Goal: Communication & Community: Connect with others

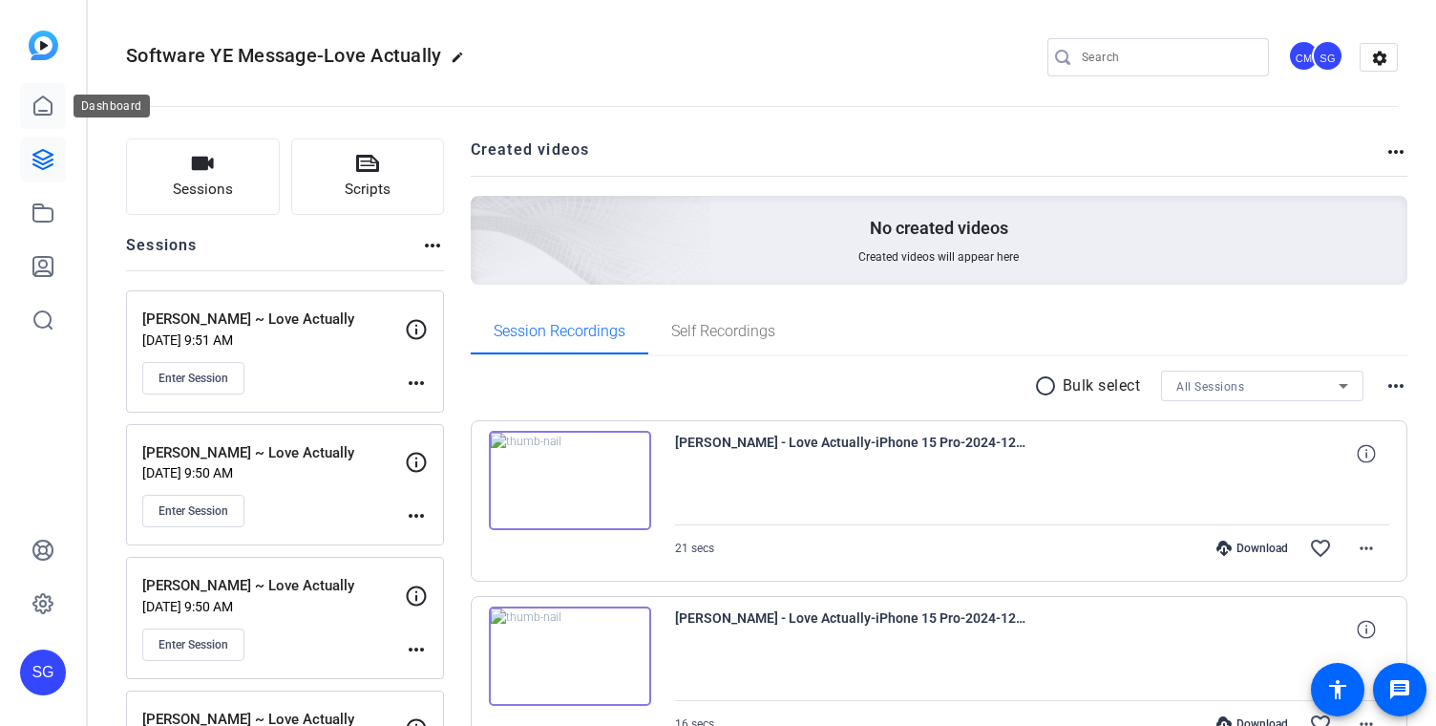
click at [36, 105] on icon at bounding box center [43, 106] width 23 height 23
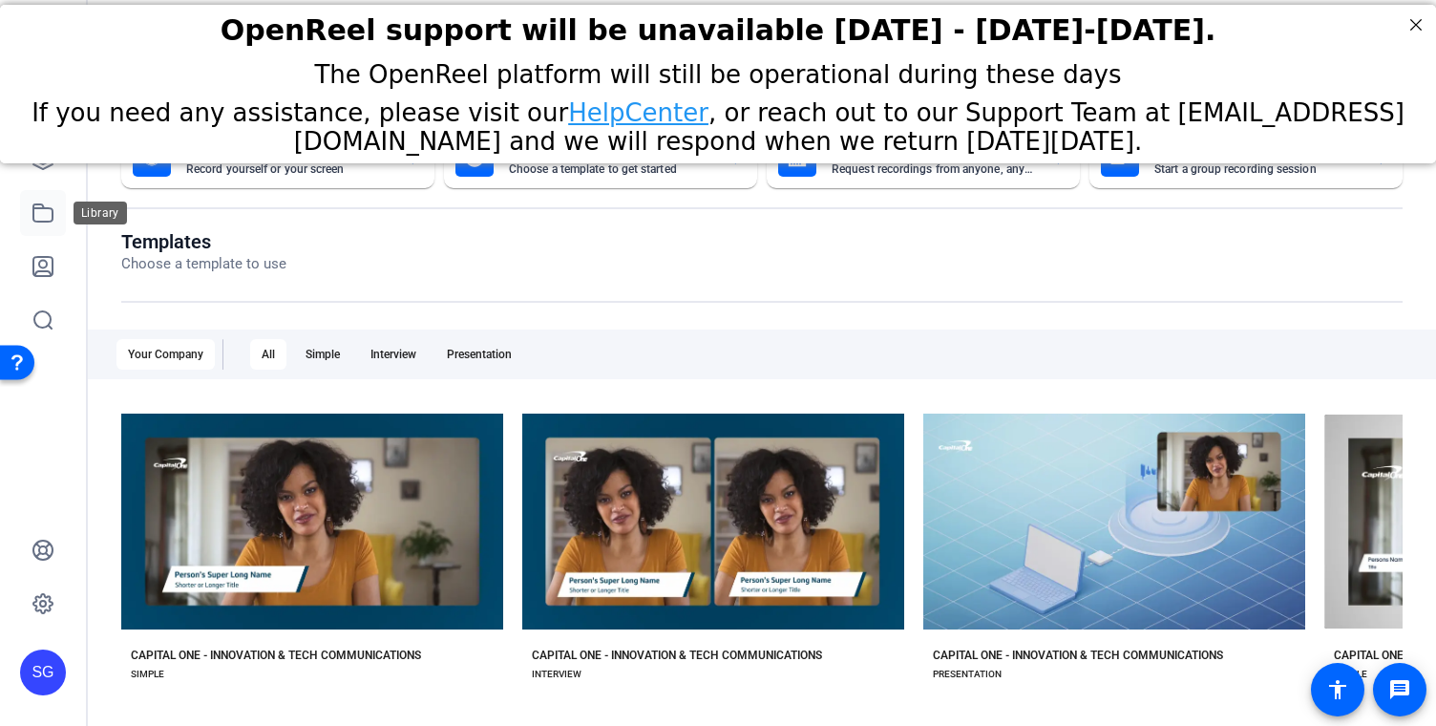
click at [46, 204] on icon at bounding box center [43, 212] width 23 height 23
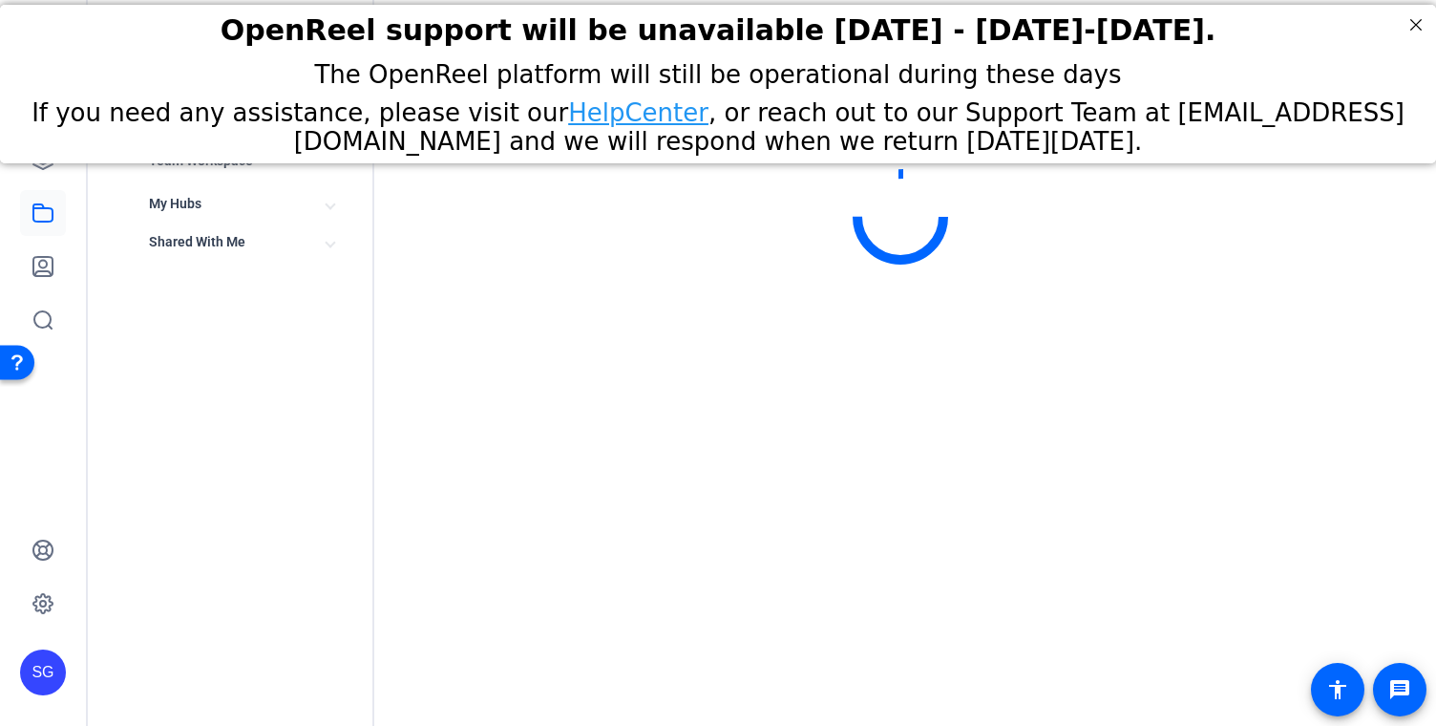
click at [42, 218] on icon at bounding box center [43, 212] width 23 height 23
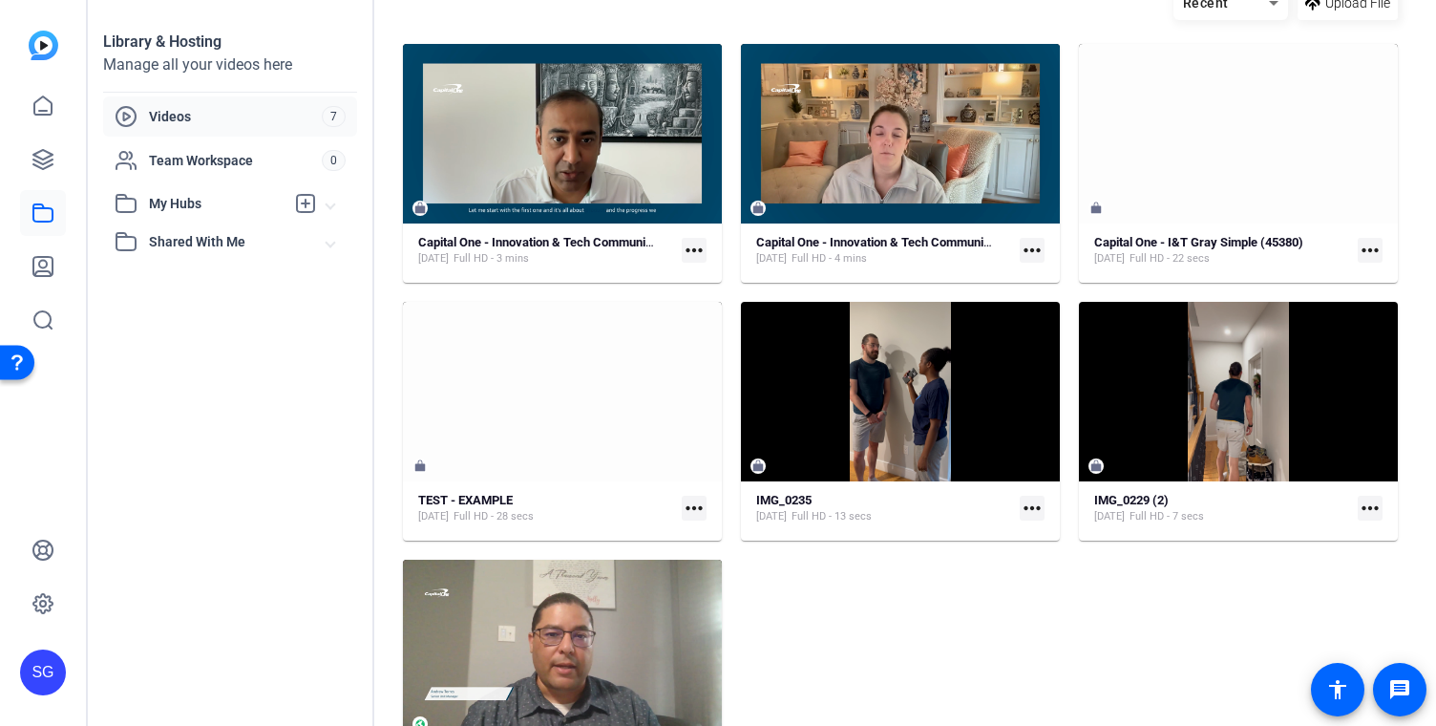
scroll to position [137, 0]
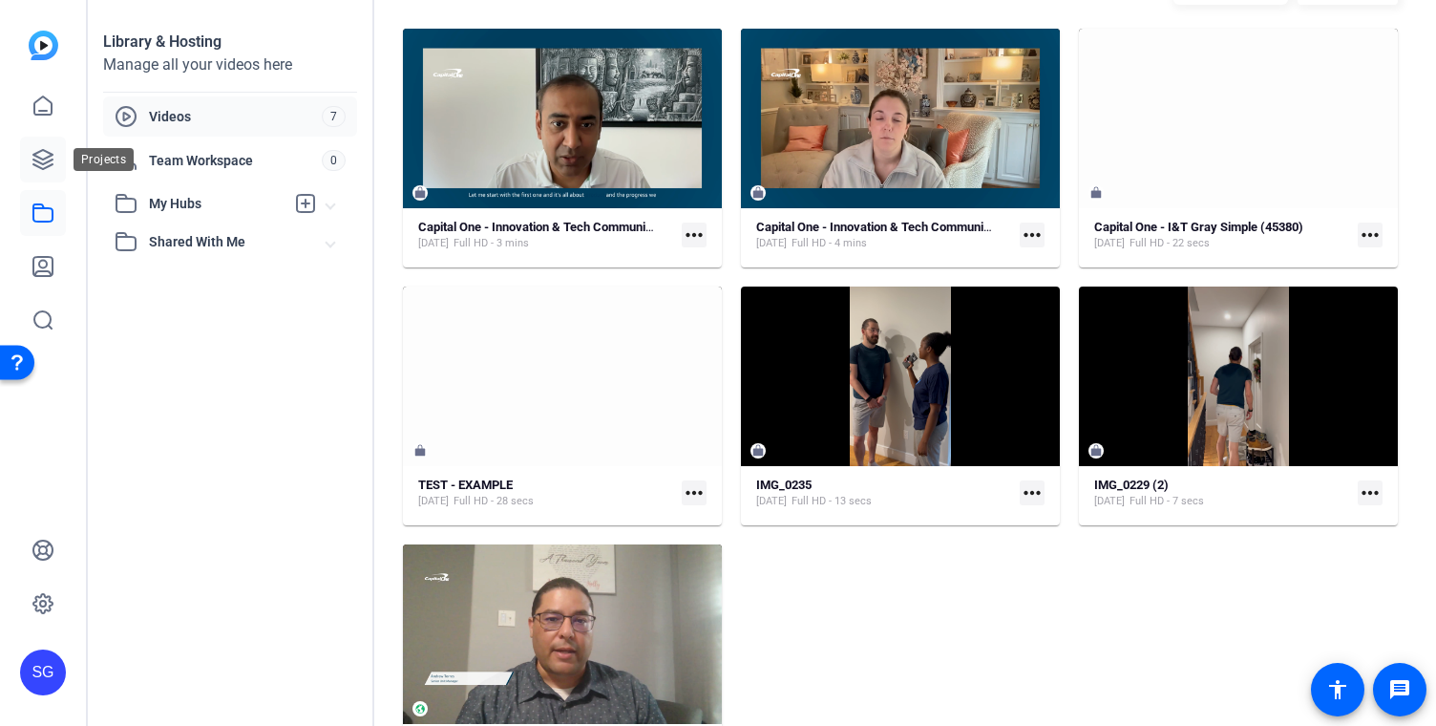
click at [50, 154] on icon at bounding box center [42, 159] width 19 height 19
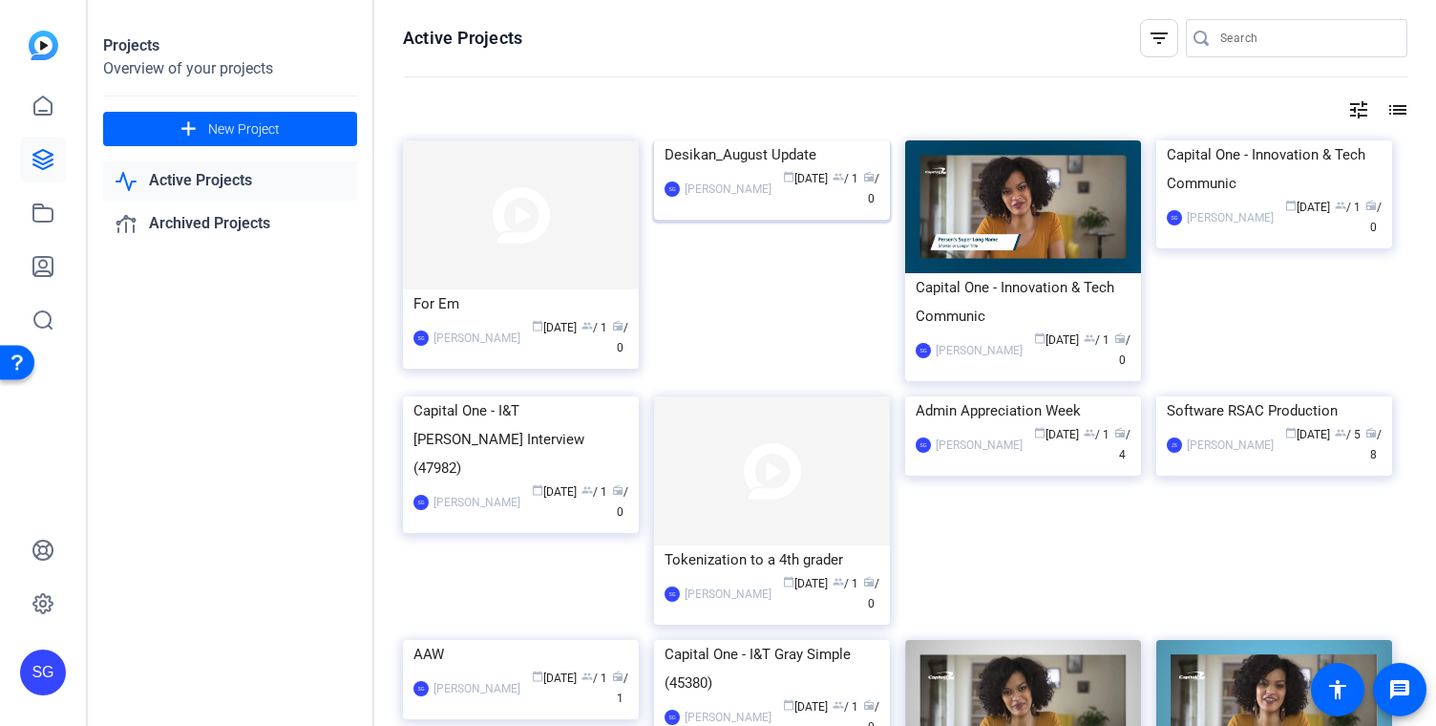
click at [728, 209] on div "SG [PERSON_NAME] calendar_today [DATE] group / 1 radio / 0" at bounding box center [771, 189] width 215 height 40
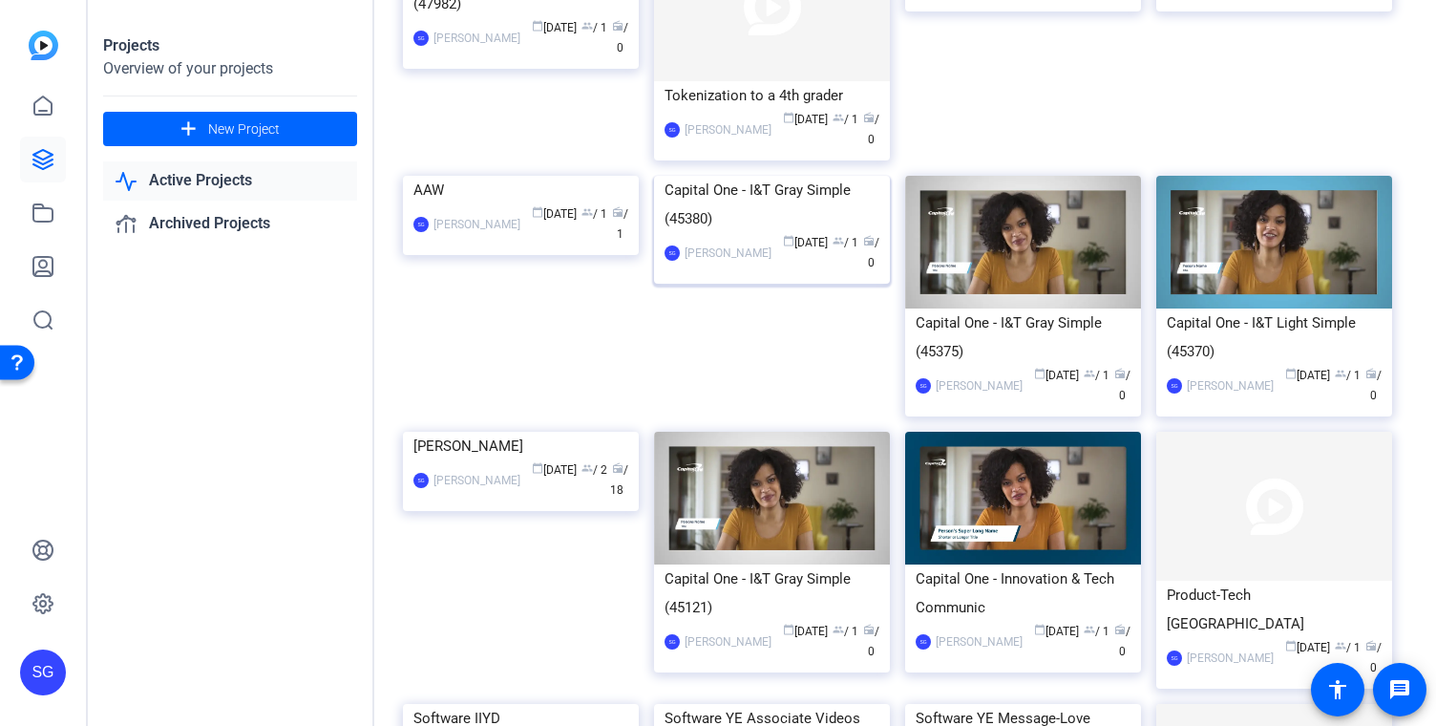
scroll to position [466, 0]
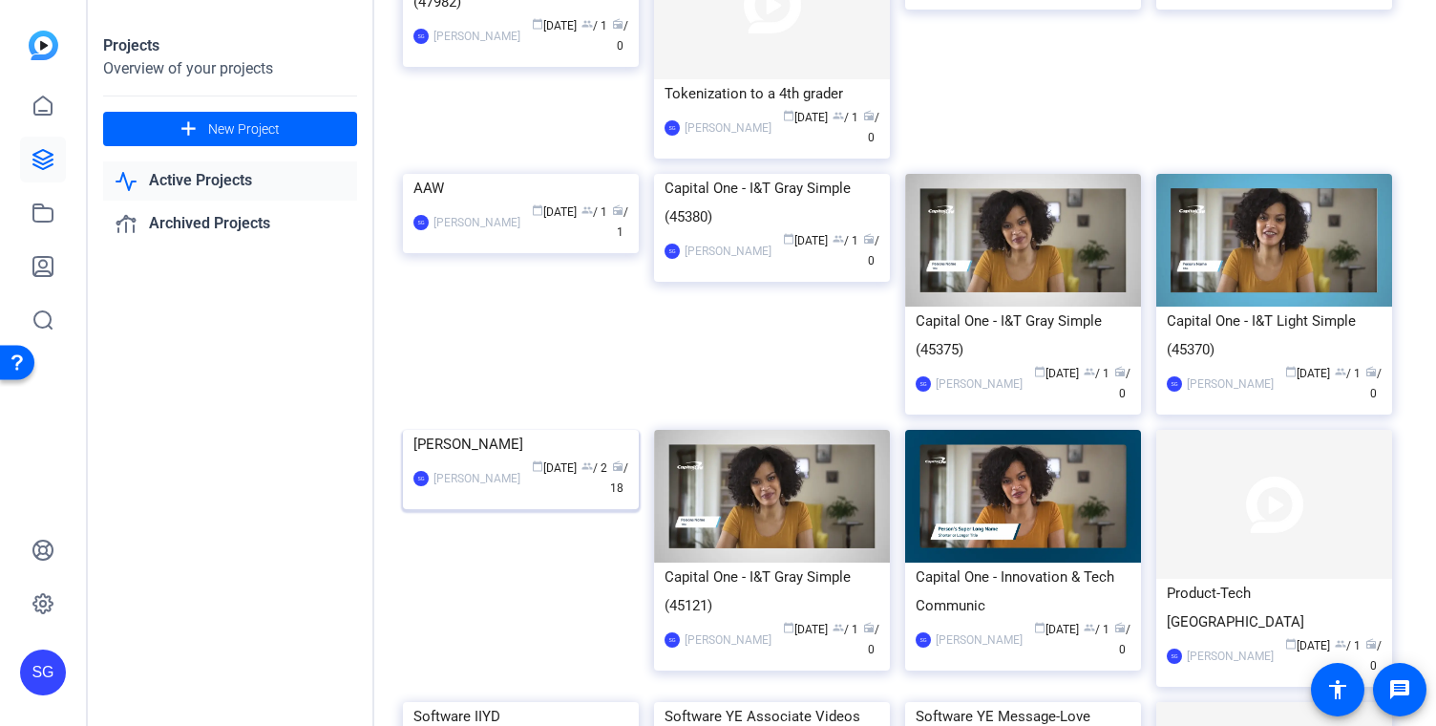
click at [476, 458] on div "[PERSON_NAME]" at bounding box center [520, 444] width 215 height 29
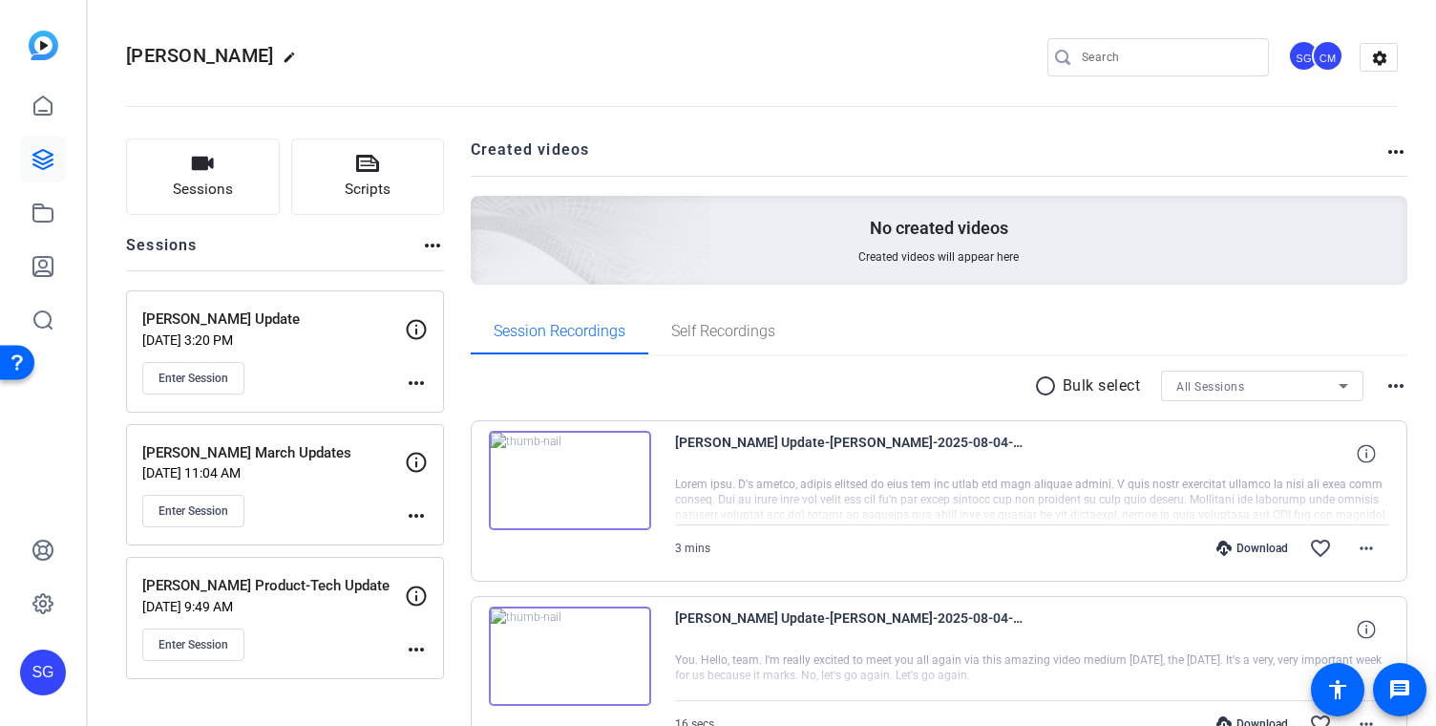
click at [1325, 56] on div "CM" at bounding box center [1328, 56] width 32 height 32
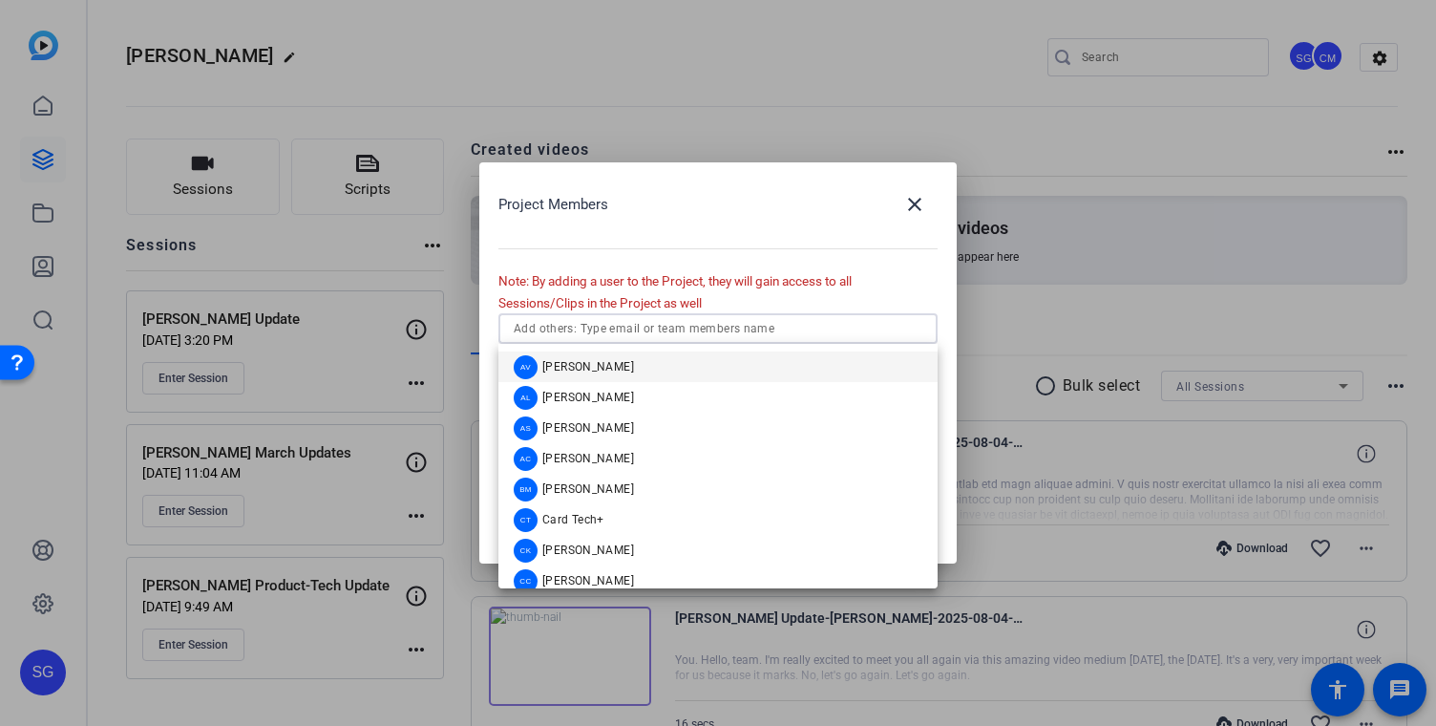
click at [757, 330] on input "text" at bounding box center [718, 328] width 409 height 23
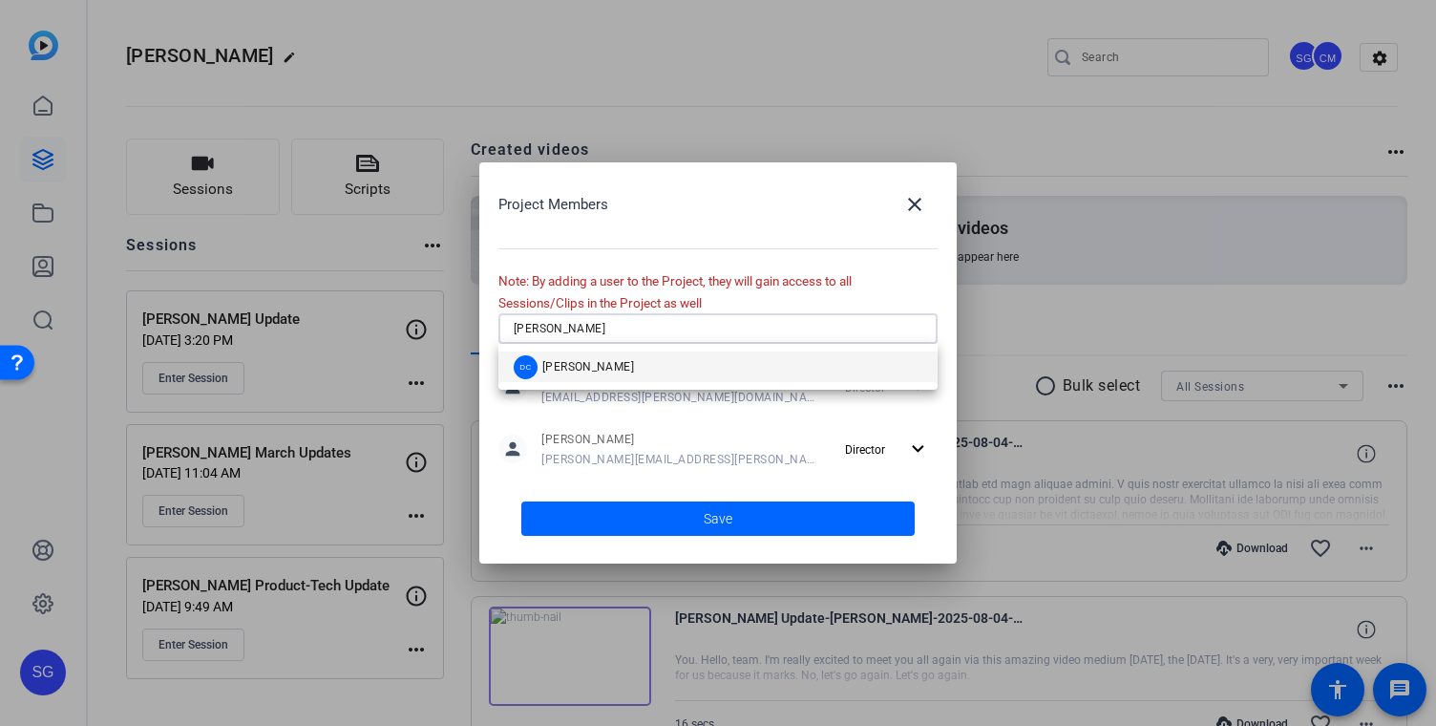
type input "[PERSON_NAME]"
click at [697, 369] on mat-option "DC [PERSON_NAME]" at bounding box center [717, 366] width 439 height 31
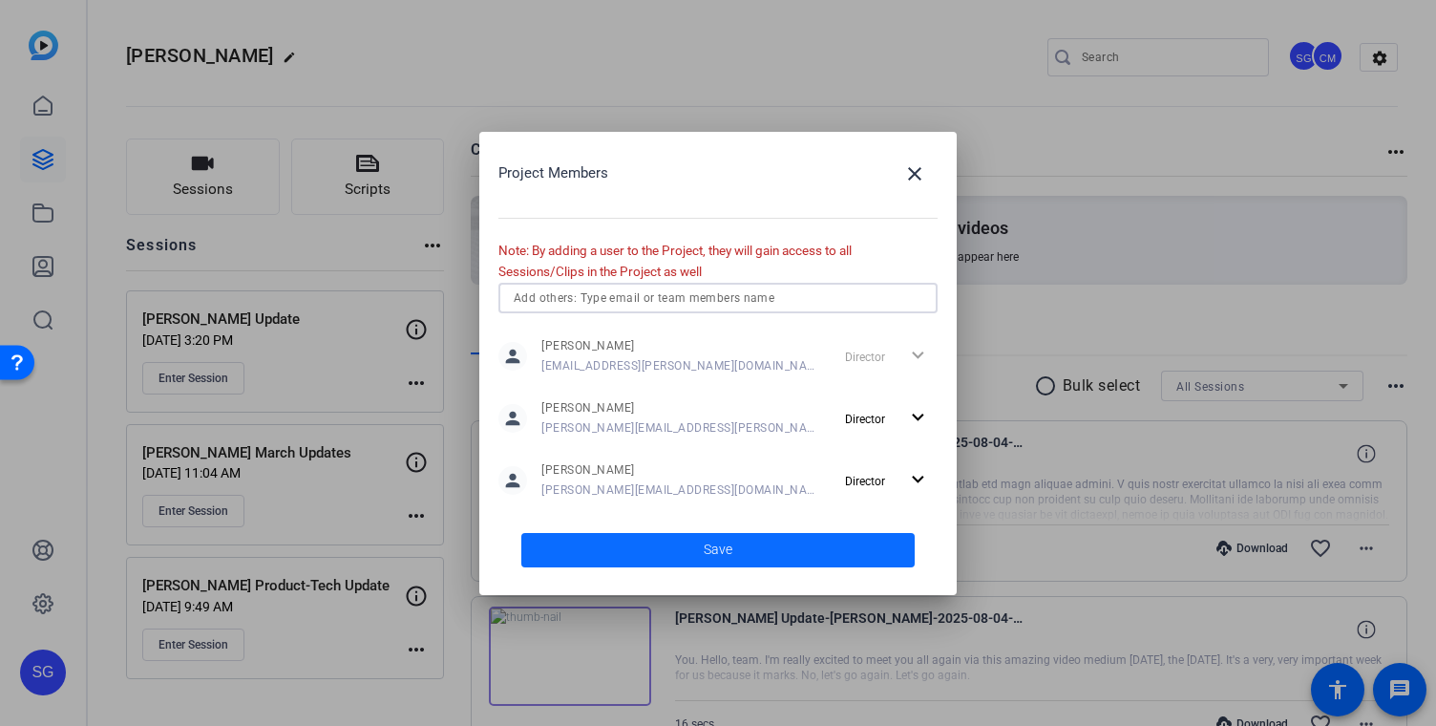
click at [746, 546] on span at bounding box center [717, 550] width 393 height 46
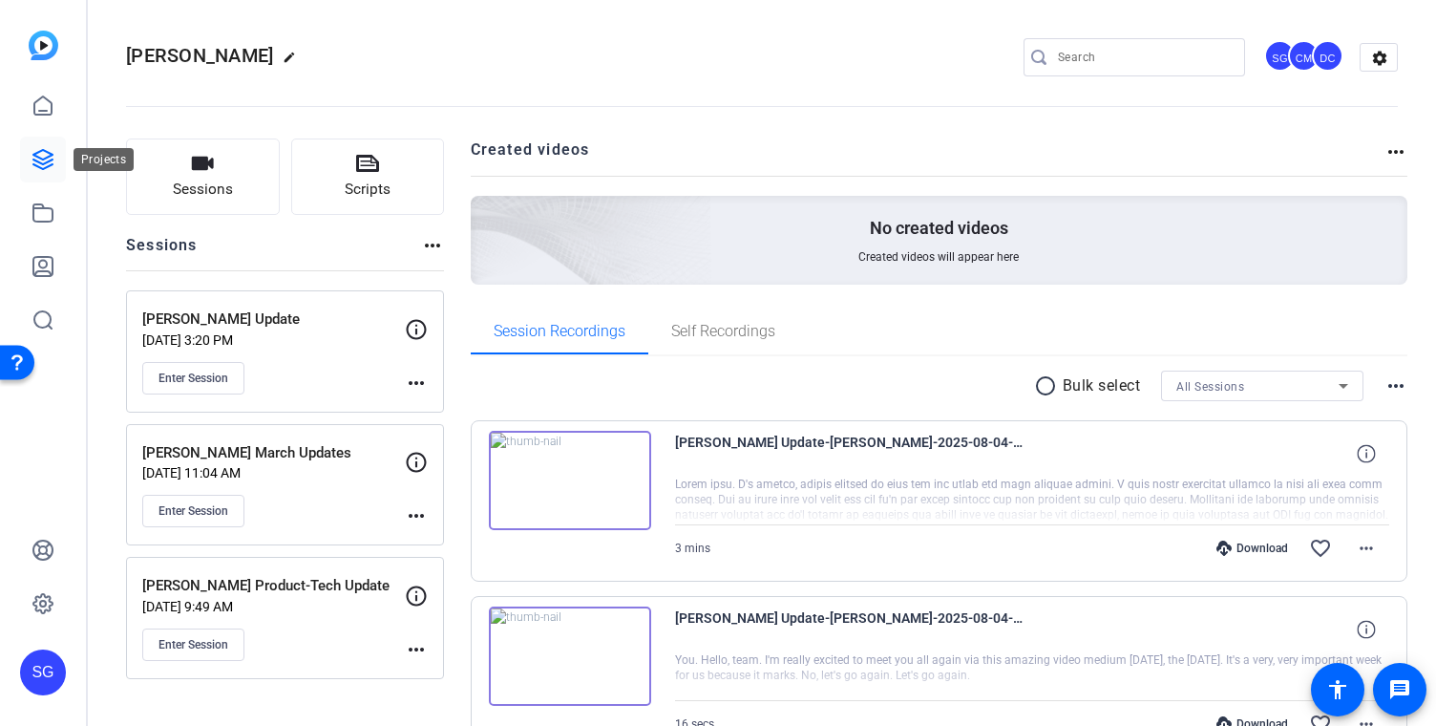
click at [33, 161] on icon at bounding box center [43, 159] width 23 height 23
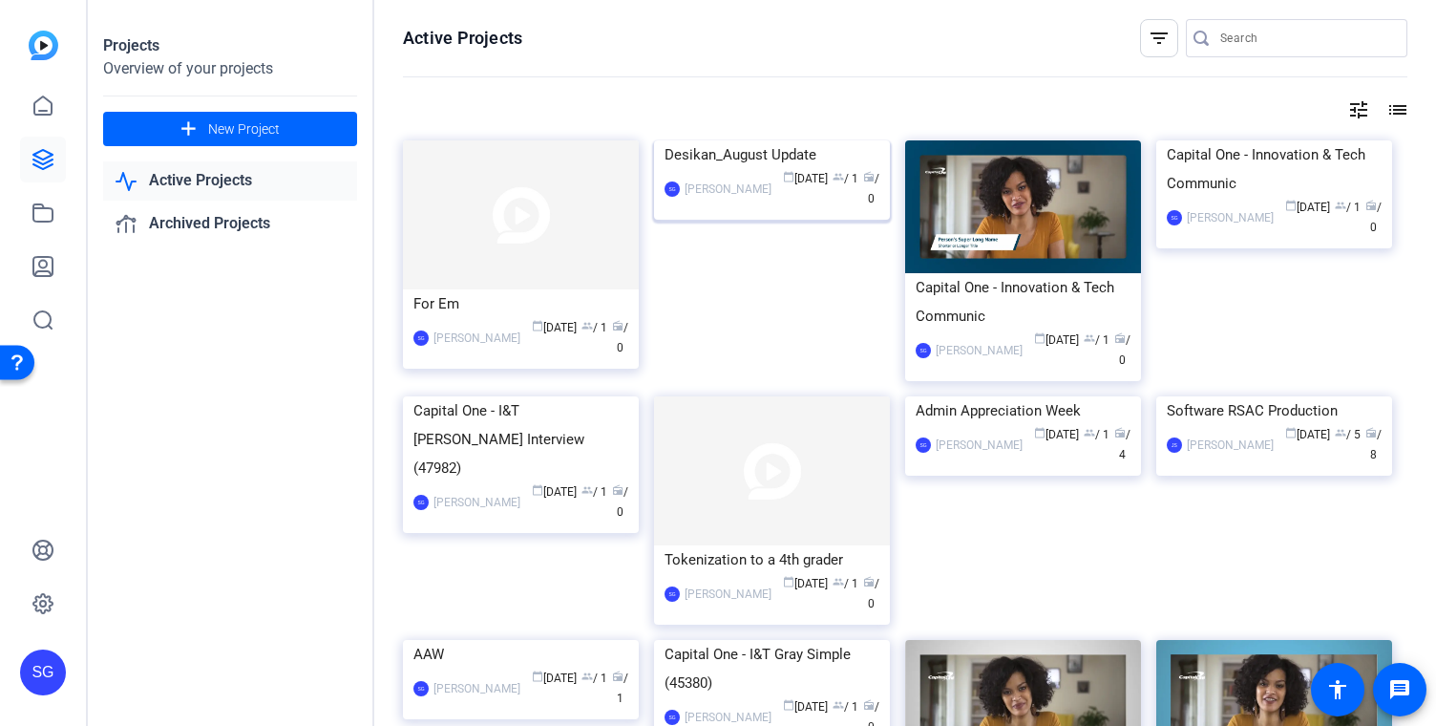
click at [718, 169] on div "Desikan_August Update" at bounding box center [771, 154] width 215 height 29
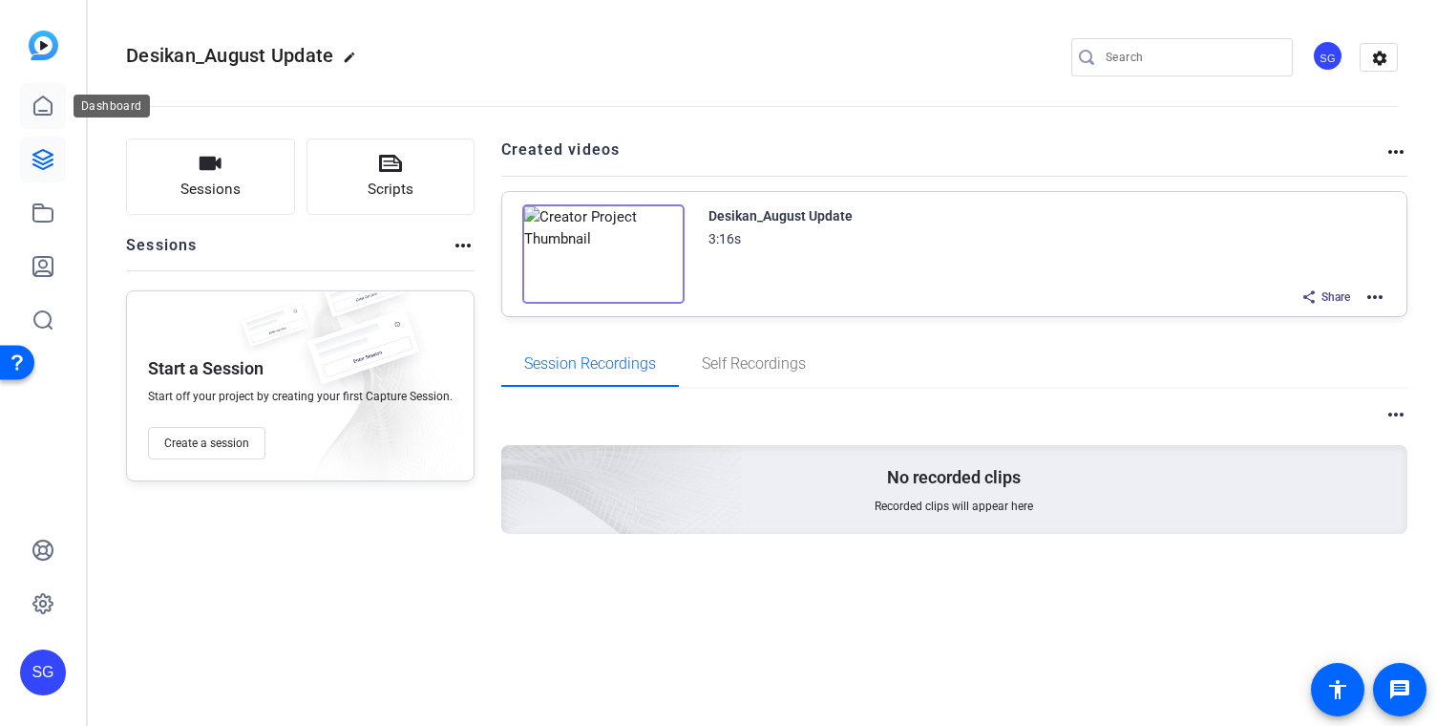
click at [37, 112] on icon at bounding box center [43, 106] width 23 height 23
